Goal: Information Seeking & Learning: Stay updated

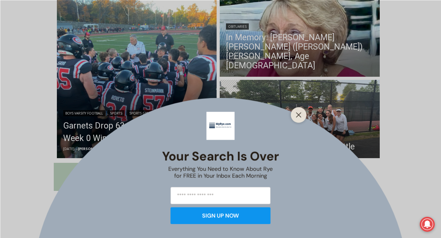
scroll to position [178, 0]
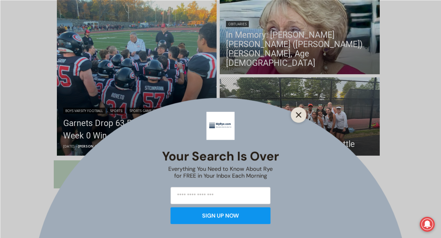
click at [299, 112] on button "Close" at bounding box center [298, 115] width 9 height 9
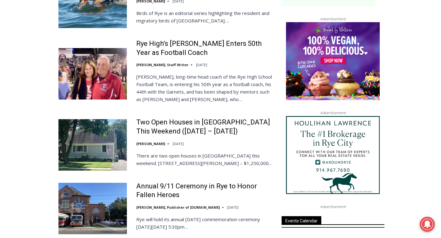
scroll to position [682, 0]
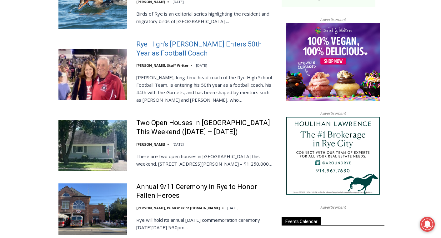
click at [173, 48] on link "Rye High’s Dino Garr Enters 50th Year as Football Coach" at bounding box center [204, 49] width 137 height 18
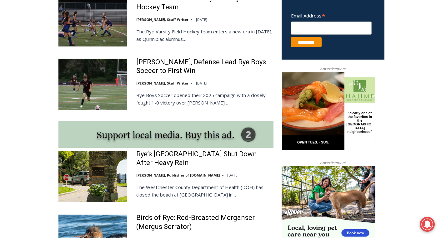
scroll to position [444, 0]
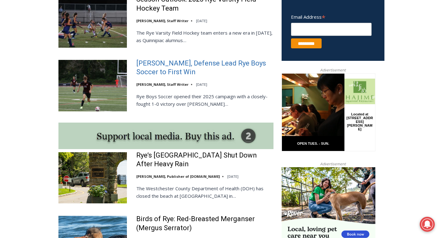
click at [154, 63] on link "Cox, Defense Lead Rye Boys Soccer to First Win" at bounding box center [204, 68] width 137 height 18
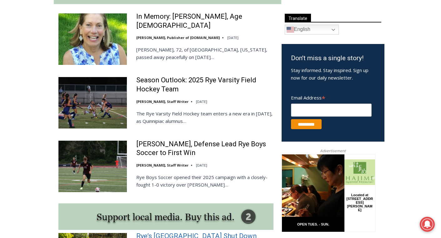
scroll to position [355, 0]
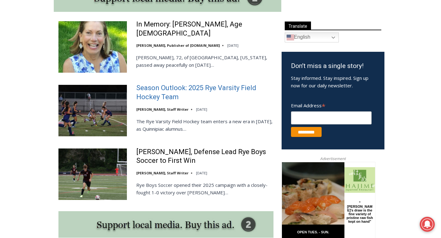
click at [153, 95] on link "Season Outlook: 2025 Rye Varsity Field Hockey Team" at bounding box center [204, 93] width 137 height 18
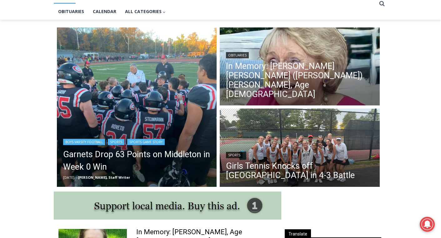
scroll to position [169, 0]
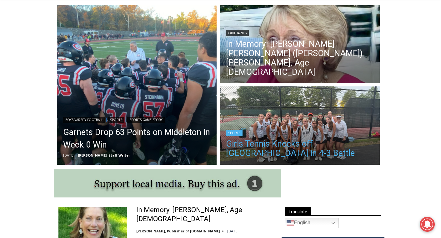
click at [246, 149] on link "Girls Tennis Knocks off [GEOGRAPHIC_DATA] in 4-3 Battle" at bounding box center [299, 148] width 147 height 19
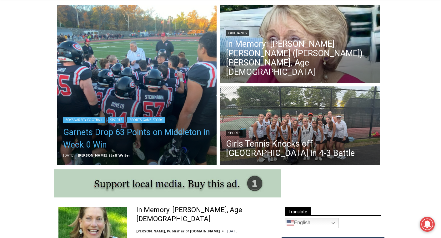
click at [167, 134] on link "Garnets Drop 63 Points on Middleton in Week 0 Win" at bounding box center [136, 138] width 147 height 25
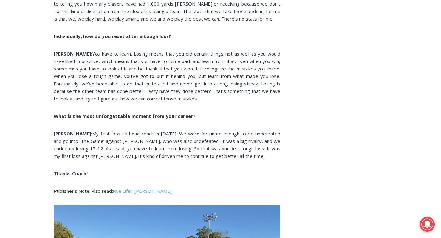
scroll to position [1737, 0]
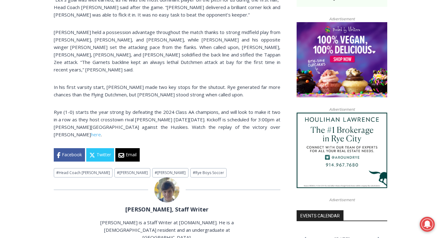
scroll to position [488, 0]
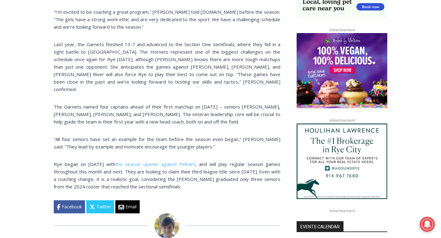
scroll to position [477, 0]
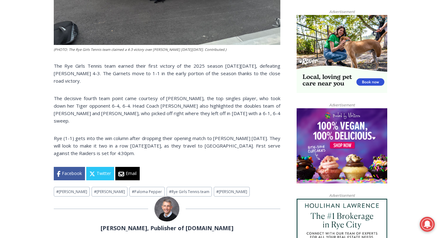
scroll to position [401, 0]
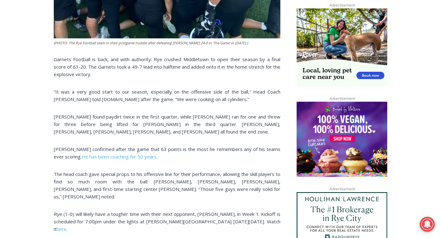
scroll to position [403, 0]
